Goal: Information Seeking & Learning: Learn about a topic

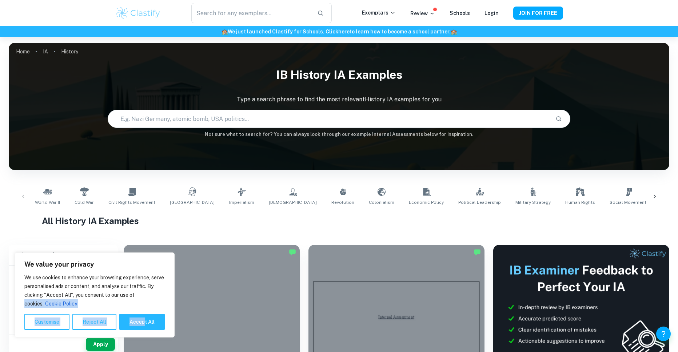
drag, startPoint x: 146, startPoint y: 307, endPoint x: 149, endPoint y: 299, distance: 8.5
click at [149, 299] on div "We use cookies to enhance your browsing experience, serve personalised ads or c…" at bounding box center [94, 302] width 140 height 57
click at [147, 321] on button "Accept All" at bounding box center [141, 322] width 45 height 16
checkbox input "true"
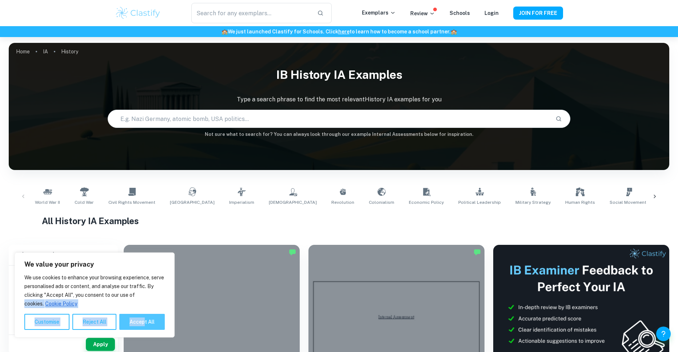
checkbox input "true"
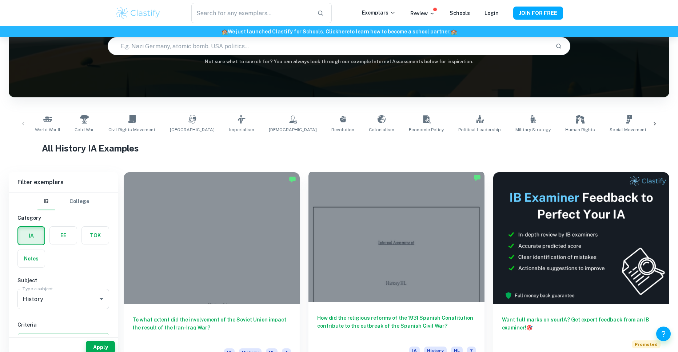
scroll to position [109, 0]
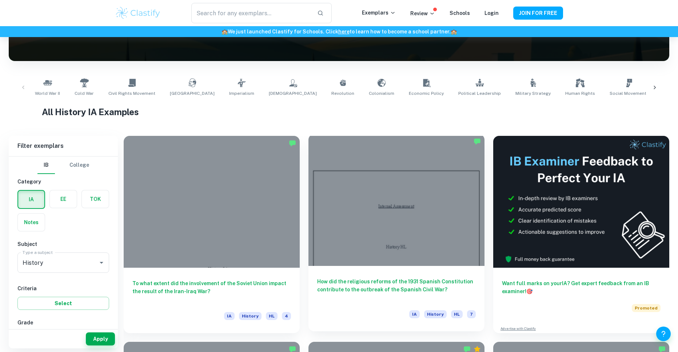
click at [367, 252] on div at bounding box center [396, 200] width 176 height 132
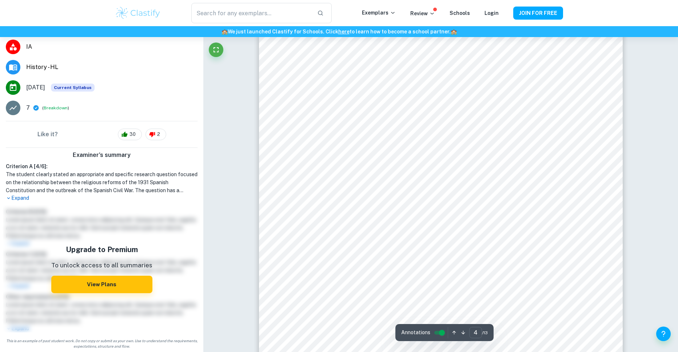
scroll to position [1855, 0]
type input "3"
